Goal: Task Accomplishment & Management: Complete application form

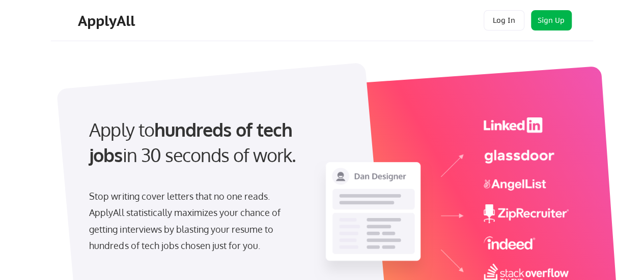
click at [553, 20] on button "Sign Up" at bounding box center [551, 20] width 41 height 20
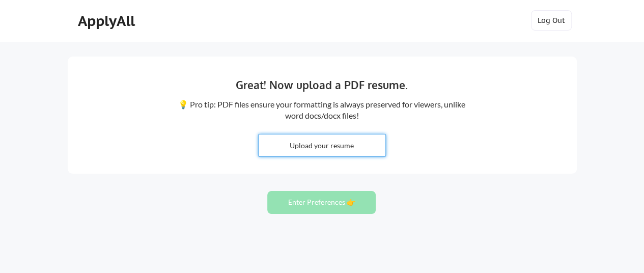
click at [302, 142] on input "file" at bounding box center [321, 145] width 127 height 22
type input "C:\fakepath\Neeti Sinha Resume_2025.docx"
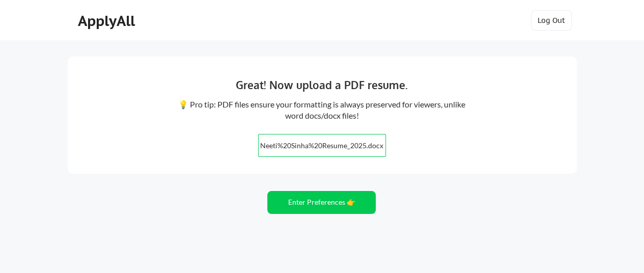
scroll to position [51, 0]
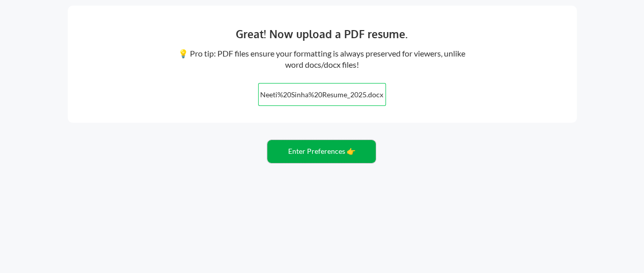
click at [324, 154] on button "Enter Preferences 👉" at bounding box center [321, 151] width 108 height 23
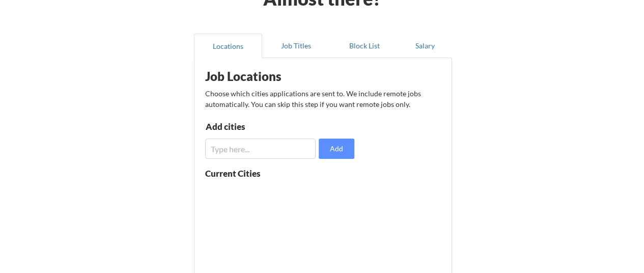
scroll to position [51, 0]
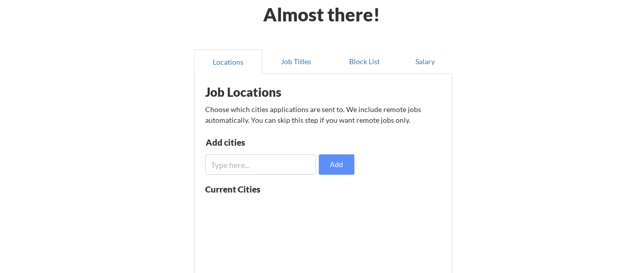
click at [245, 161] on input "input" at bounding box center [260, 164] width 111 height 20
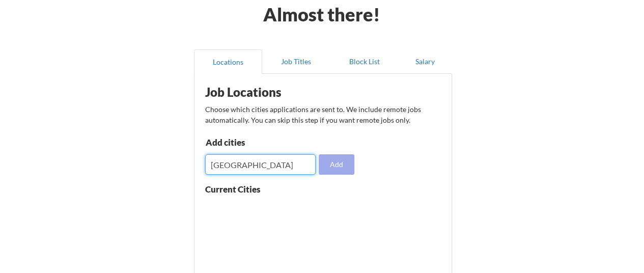
type input "Bangalore"
click at [344, 166] on button "Add" at bounding box center [337, 164] width 36 height 20
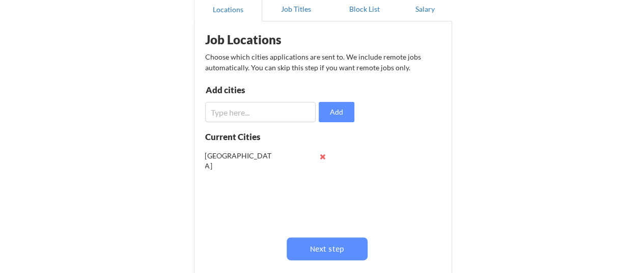
scroll to position [153, 0]
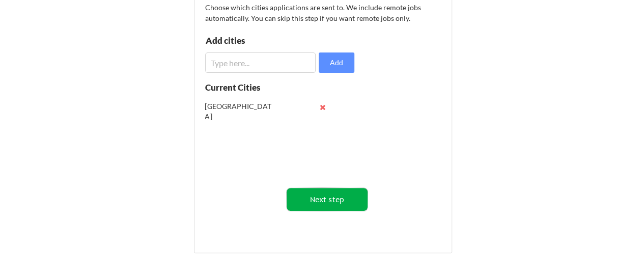
click at [336, 197] on button "Next step" at bounding box center [326, 199] width 81 height 23
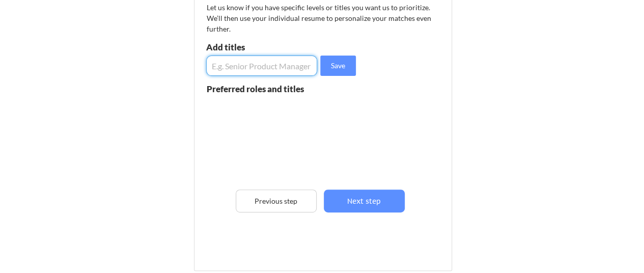
click at [231, 69] on input "input" at bounding box center [261, 65] width 111 height 20
click at [279, 64] on input "input" at bounding box center [261, 65] width 111 height 20
type input "servicenow Business Analyst"
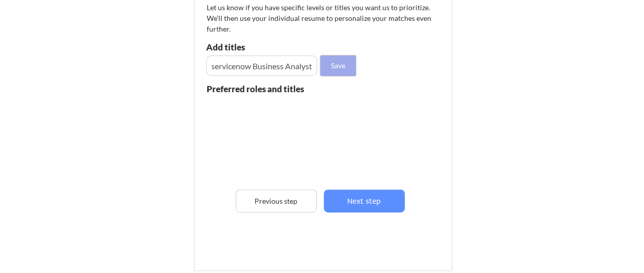
scroll to position [0, 0]
click at [342, 65] on button "Save" at bounding box center [338, 65] width 36 height 20
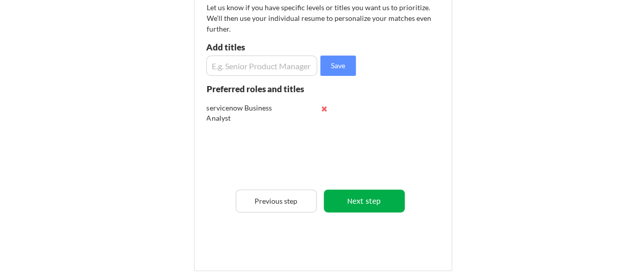
click at [383, 194] on button "Next step" at bounding box center [364, 200] width 81 height 23
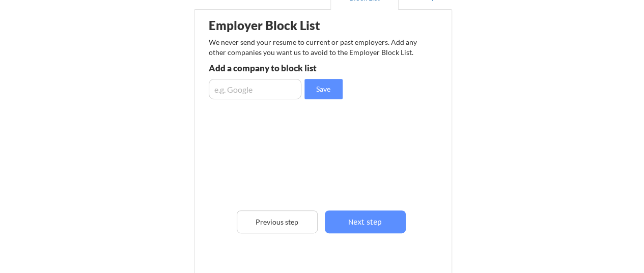
scroll to position [102, 0]
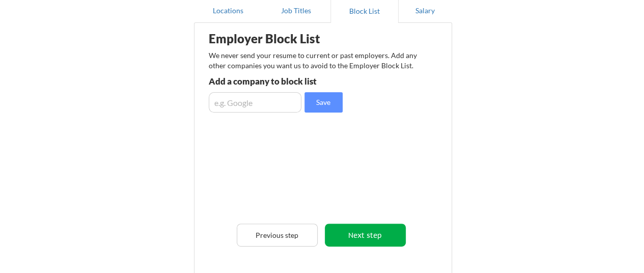
click at [375, 229] on button "Next step" at bounding box center [365, 234] width 81 height 23
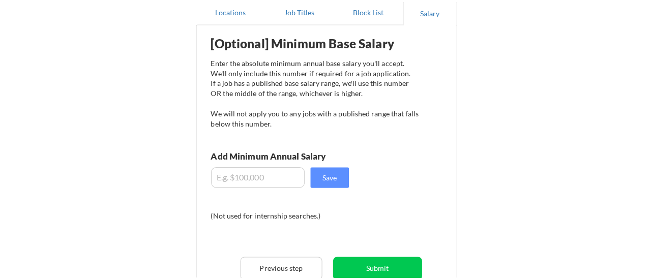
scroll to position [153, 0]
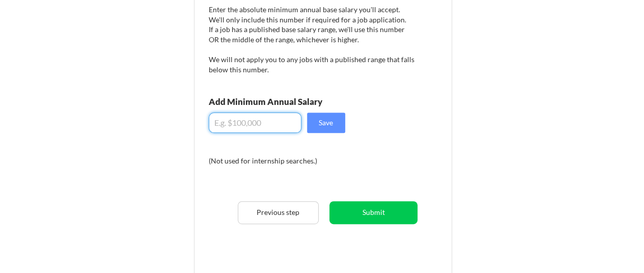
click at [238, 124] on input "input" at bounding box center [255, 122] width 93 height 20
type input "$200,000"
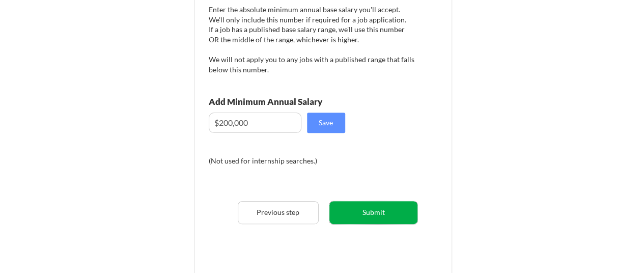
click at [378, 210] on button "Submit" at bounding box center [373, 212] width 88 height 23
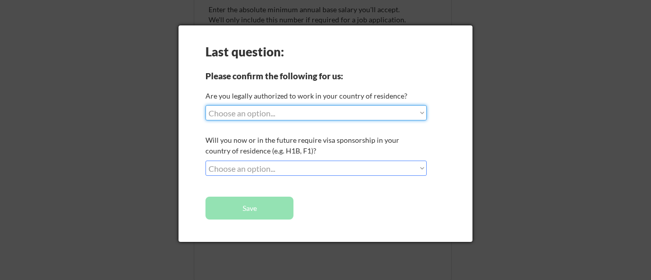
click at [422, 114] on select "Choose an option... Yes, I am a US Citizen Yes, I am a Canadian Citizen Yes, I …" at bounding box center [316, 112] width 221 height 15
select select ""yes__i_am_an_other_permanent_resident""
click at [206, 105] on select "Choose an option... Yes, I am a US Citizen Yes, I am a Canadian Citizen Yes, I …" at bounding box center [316, 112] width 221 height 15
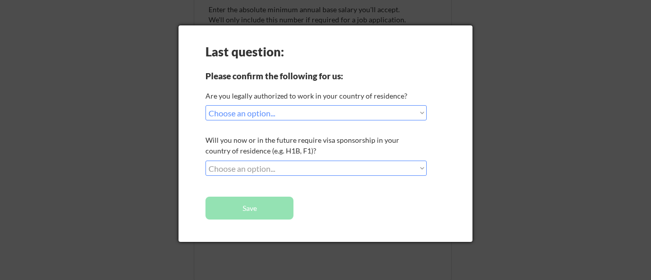
click at [422, 167] on select "Choose an option... No, I will not need sponsorship Yes, I will need sponsorship" at bounding box center [316, 168] width 221 height 15
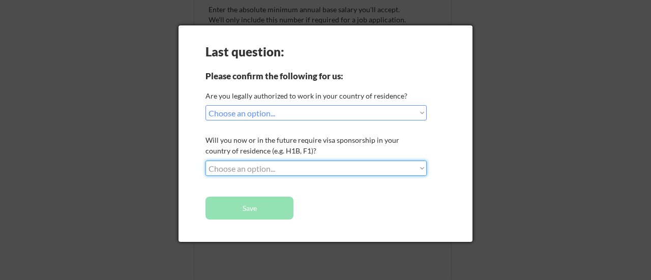
select select ""no__i_will_not_need_sponsorship""
click at [206, 161] on select "Choose an option... No, I will not need sponsorship Yes, I will need sponsorship" at bounding box center [316, 168] width 221 height 15
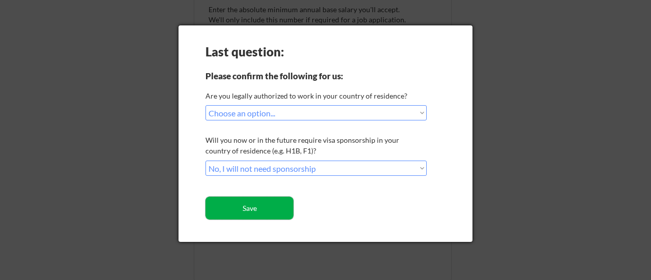
click at [246, 205] on button "Save" at bounding box center [250, 208] width 88 height 23
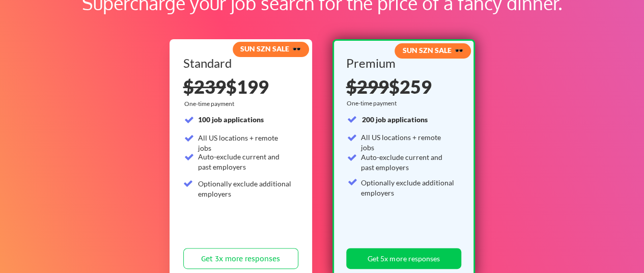
scroll to position [51, 0]
